Goal: Task Accomplishment & Management: Complete application form

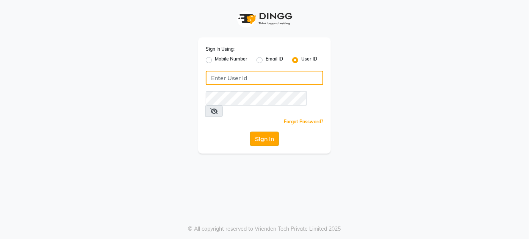
type input "enlive"
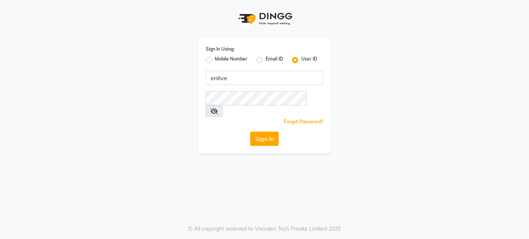
click at [279, 132] on button "Sign In" at bounding box center [264, 139] width 29 height 14
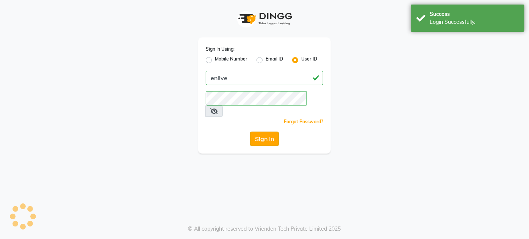
click at [275, 132] on button "Sign In" at bounding box center [264, 139] width 29 height 14
click at [270, 132] on button "Sign In" at bounding box center [264, 139] width 29 height 14
click at [259, 132] on button "Sign In" at bounding box center [264, 139] width 29 height 14
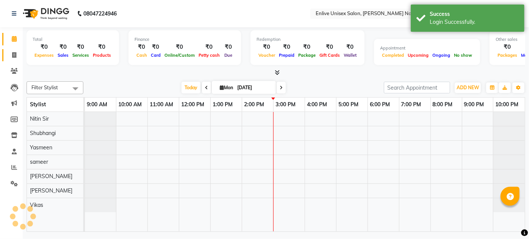
select select "en"
click at [17, 55] on span at bounding box center [14, 55] width 13 height 9
select select "145"
select select "service"
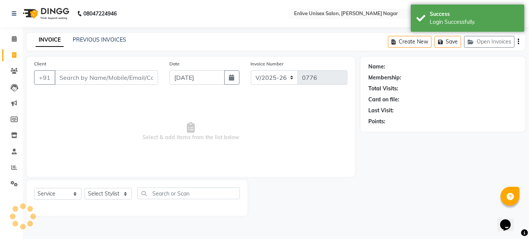
click at [84, 73] on input "Client" at bounding box center [106, 77] width 103 height 14
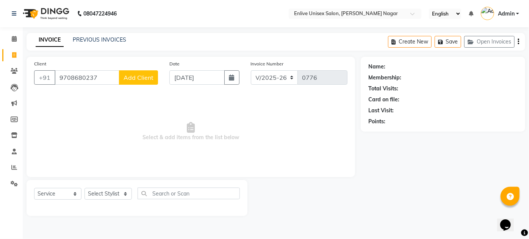
type input "9708680237"
click at [131, 75] on span "Add Client" at bounding box center [138, 78] width 30 height 8
select select "22"
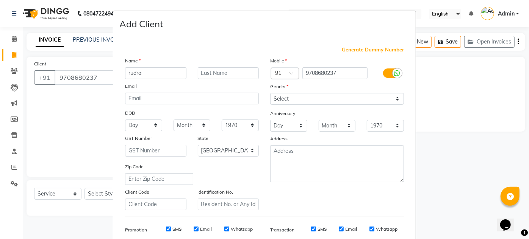
type input "rudra"
click at [229, 72] on input "text" at bounding box center [228, 73] width 61 height 12
type input "pratap"
drag, startPoint x: 283, startPoint y: 97, endPoint x: 283, endPoint y: 104, distance: 6.8
click at [283, 97] on select "Select [DEMOGRAPHIC_DATA] [DEMOGRAPHIC_DATA] Other Prefer Not To Say" at bounding box center [337, 99] width 134 height 12
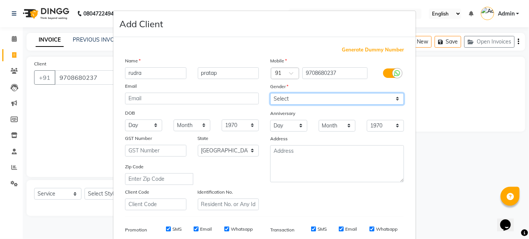
select select "[DEMOGRAPHIC_DATA]"
click at [270, 93] on select "Select [DEMOGRAPHIC_DATA] [DEMOGRAPHIC_DATA] Other Prefer Not To Say" at bounding box center [337, 99] width 134 height 12
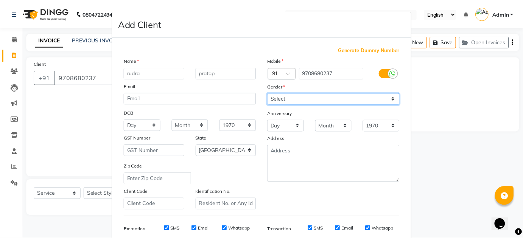
scroll to position [103, 0]
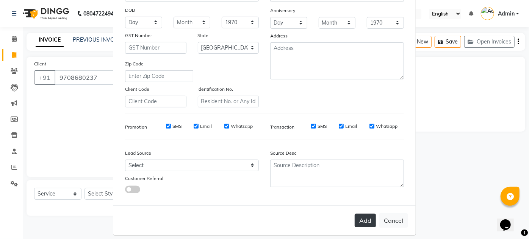
click at [370, 220] on button "Add" at bounding box center [364, 221] width 21 height 14
select select
select select "null"
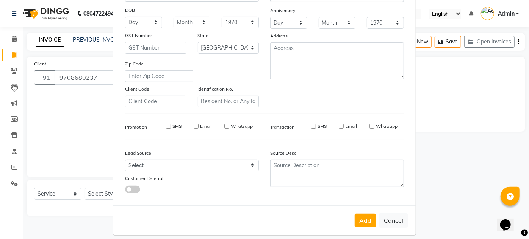
select select
checkbox input "false"
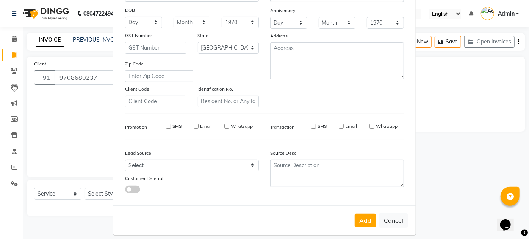
checkbox input "false"
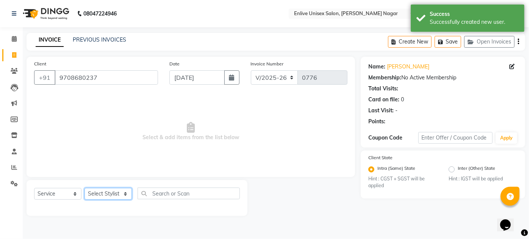
click at [104, 192] on select "Select Stylist [PERSON_NAME] [PERSON_NAME] Nitin Sir sameer [PERSON_NAME] [PERS…" at bounding box center [107, 194] width 47 height 12
click at [105, 189] on select "Select Stylist [PERSON_NAME] [PERSON_NAME] Nitin Sir sameer [PERSON_NAME] [PERS…" at bounding box center [107, 194] width 47 height 12
select select "26241"
click at [84, 188] on select "Select Stylist [PERSON_NAME] [PERSON_NAME] Nitin Sir sameer [PERSON_NAME] [PERS…" at bounding box center [107, 194] width 47 height 12
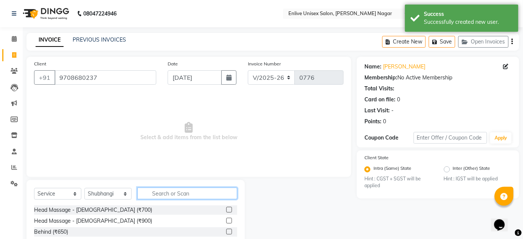
click at [169, 195] on input "text" at bounding box center [187, 194] width 100 height 12
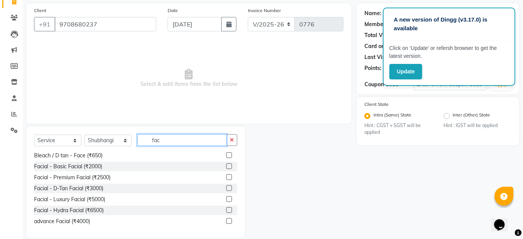
scroll to position [64, 0]
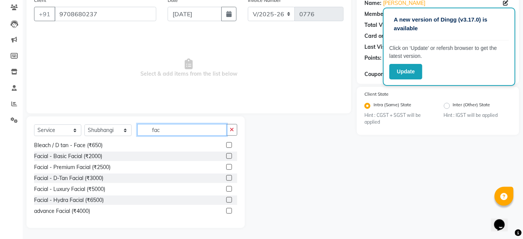
type input "fac"
click at [226, 210] on label at bounding box center [229, 211] width 6 height 6
click at [226, 210] on input "checkbox" at bounding box center [228, 211] width 5 height 5
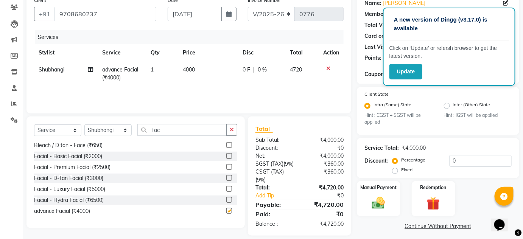
checkbox input "false"
click at [467, 157] on input "0" at bounding box center [481, 161] width 62 height 12
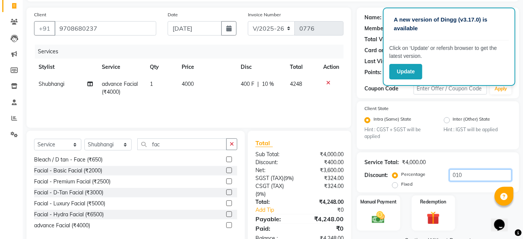
scroll to position [79, 0]
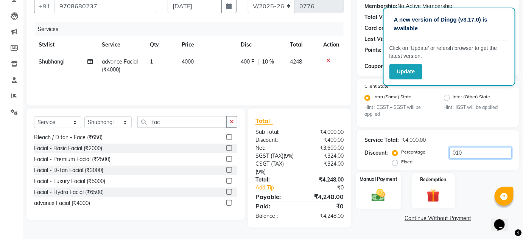
type input "010"
click at [387, 188] on img at bounding box center [379, 196] width 22 height 16
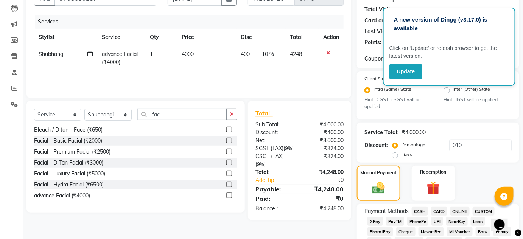
click at [465, 212] on span "ONLINE" at bounding box center [461, 211] width 20 height 9
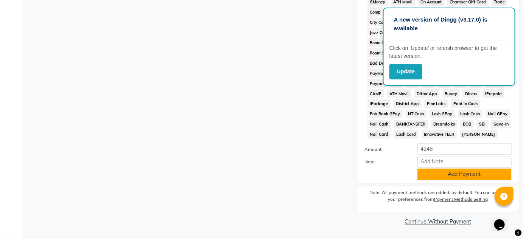
click at [429, 173] on button "Add Payment" at bounding box center [465, 175] width 94 height 12
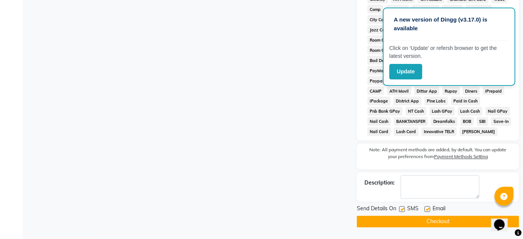
scroll to position [384, 0]
click at [441, 221] on button "Checkout" at bounding box center [438, 222] width 162 height 12
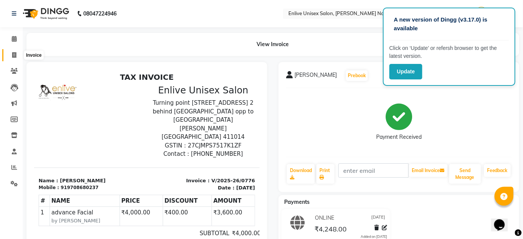
click at [14, 53] on icon at bounding box center [14, 55] width 4 height 6
select select "service"
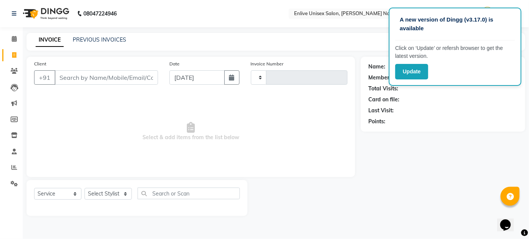
type input "0777"
select select "145"
click at [91, 77] on input "Client" at bounding box center [106, 77] width 103 height 14
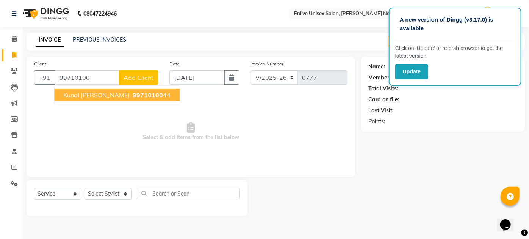
type input "99710100"
click at [310, 143] on span "Select & add items from the list below" at bounding box center [190, 132] width 313 height 76
